Goal: Information Seeking & Learning: Check status

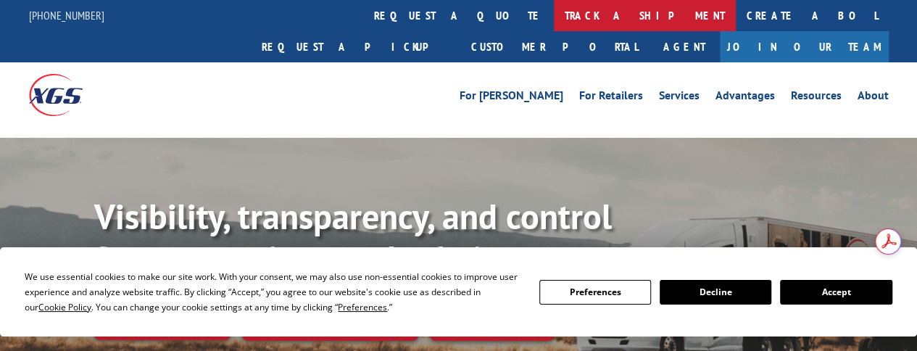
click at [554, 12] on link "track a shipment" at bounding box center [645, 15] width 182 height 31
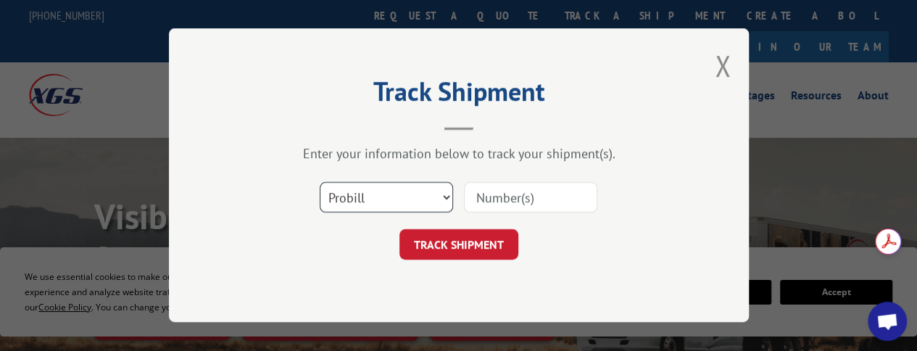
click at [447, 197] on select "Select category... Probill BOL PO" at bounding box center [386, 198] width 133 height 30
select select "bol"
click at [320, 183] on select "Select category... Probill BOL PO" at bounding box center [386, 198] width 133 height 30
click at [531, 201] on input at bounding box center [530, 198] width 133 height 30
type input "1"
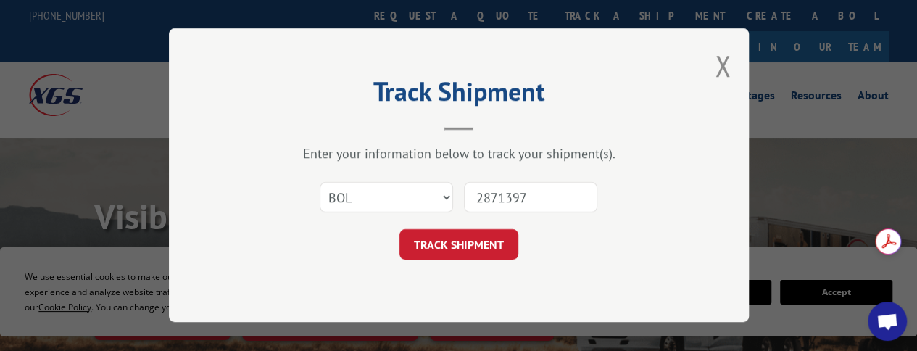
type input "2871397"
click at [468, 237] on button "TRACK SHIPMENT" at bounding box center [458, 245] width 119 height 30
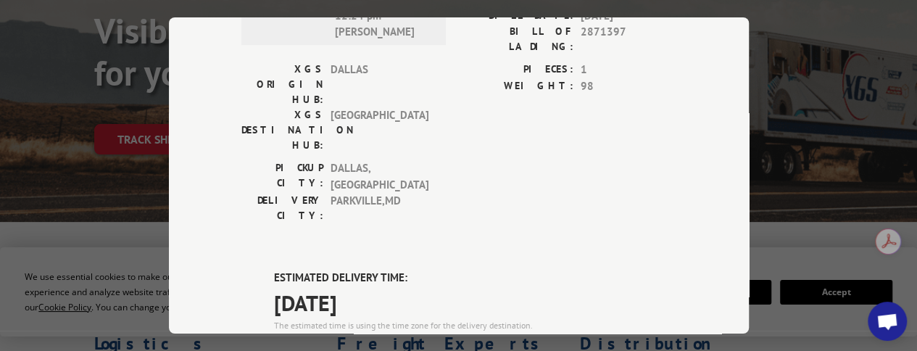
scroll to position [819, 0]
